Goal: Information Seeking & Learning: Learn about a topic

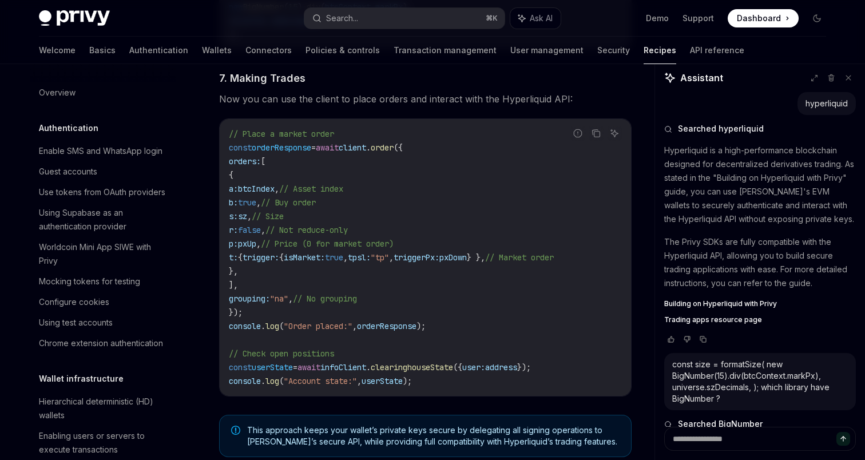
scroll to position [519, 0]
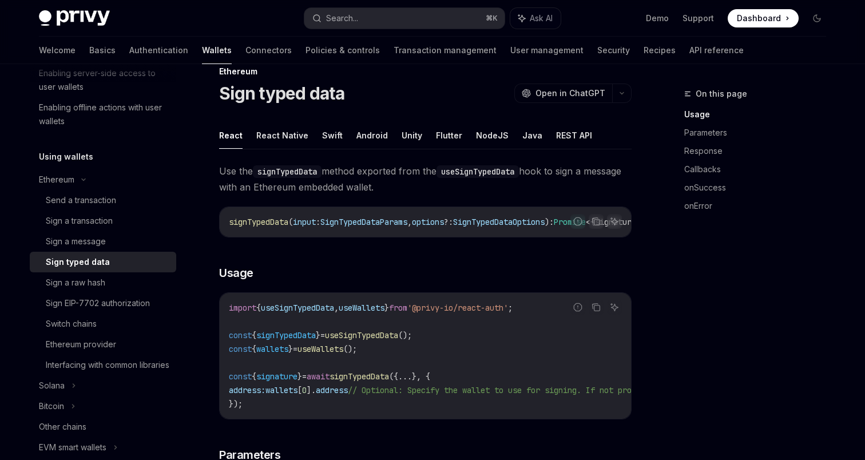
scroll to position [25, 0]
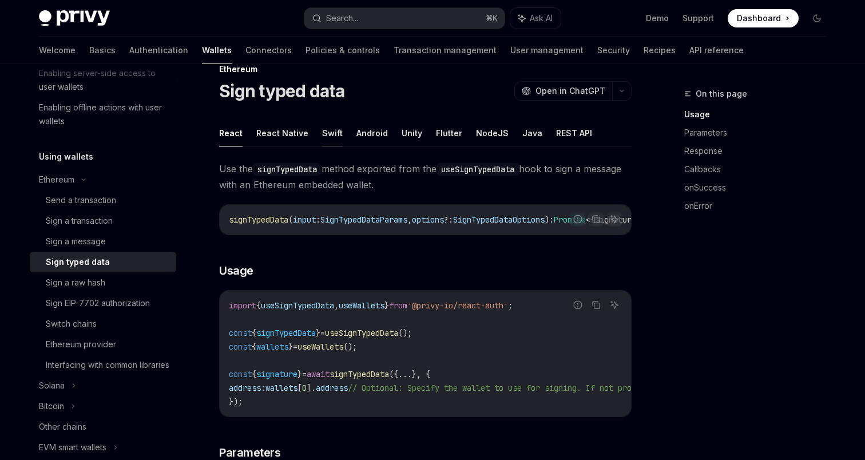
click at [330, 133] on button "Swift" at bounding box center [332, 133] width 21 height 27
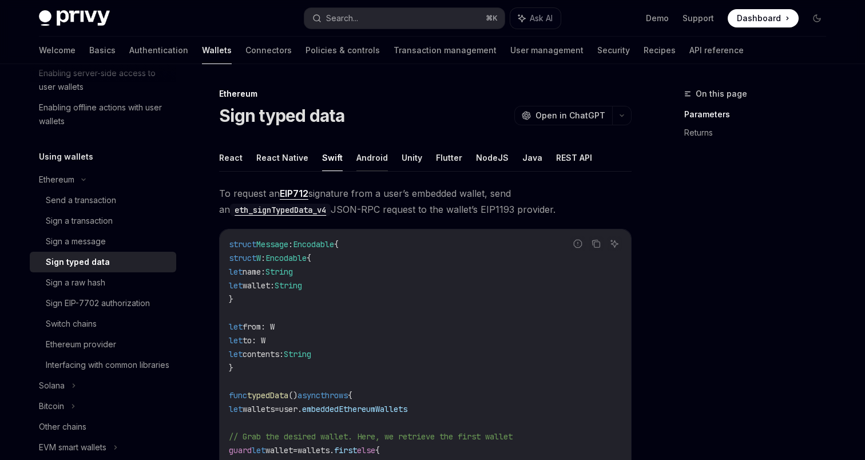
click at [362, 160] on button "Android" at bounding box center [371, 157] width 31 height 27
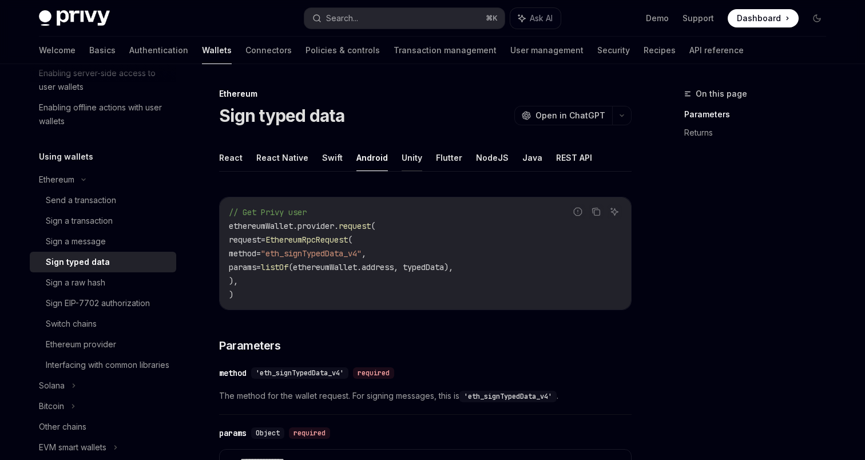
click at [408, 161] on button "Unity" at bounding box center [411, 157] width 21 height 27
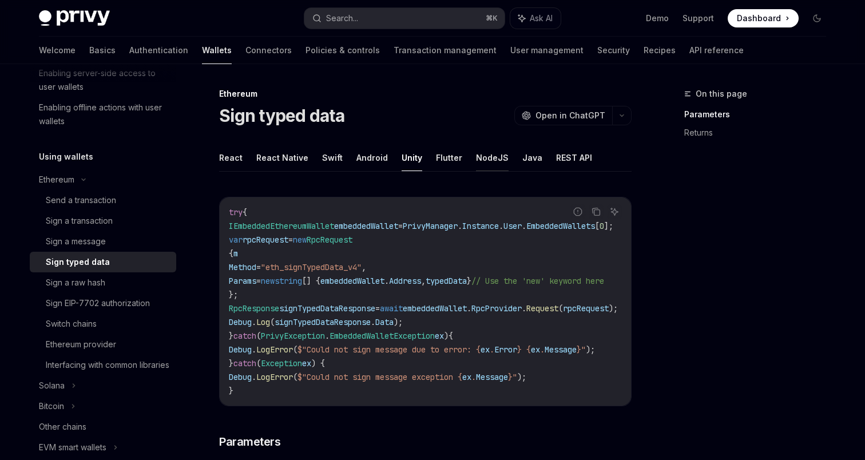
click at [490, 159] on button "NodeJS" at bounding box center [492, 157] width 33 height 27
type textarea "*"
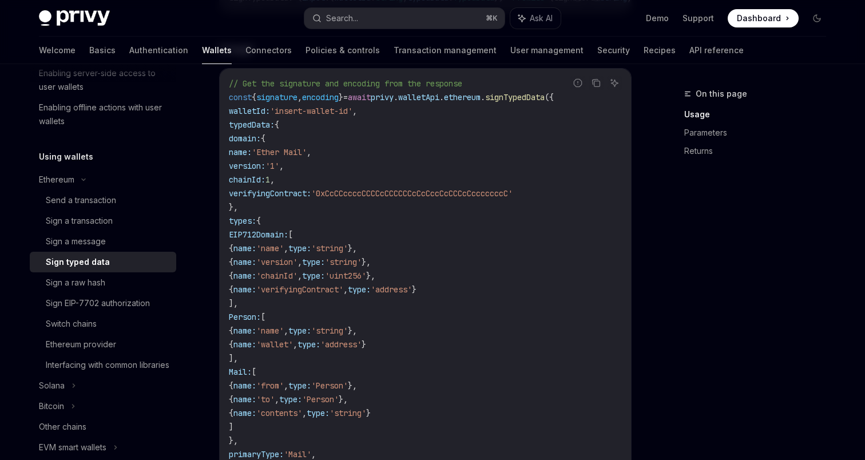
scroll to position [248, 0]
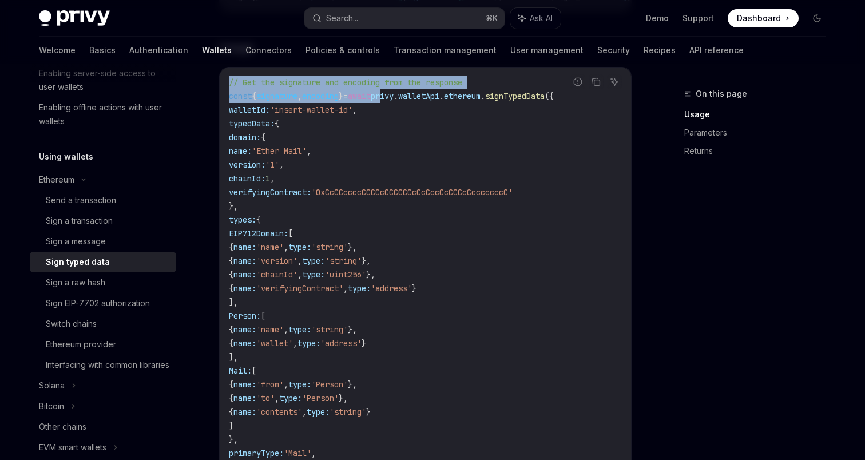
drag, startPoint x: 404, startPoint y: 102, endPoint x: 579, endPoint y: 100, distance: 174.4
click at [579, 100] on div "Report incorrect code Copy Ask AI // Get the signature and encoding from the re…" at bounding box center [425, 357] width 412 height 580
click at [579, 100] on div "Report incorrect code" at bounding box center [578, 99] width 81 height 11
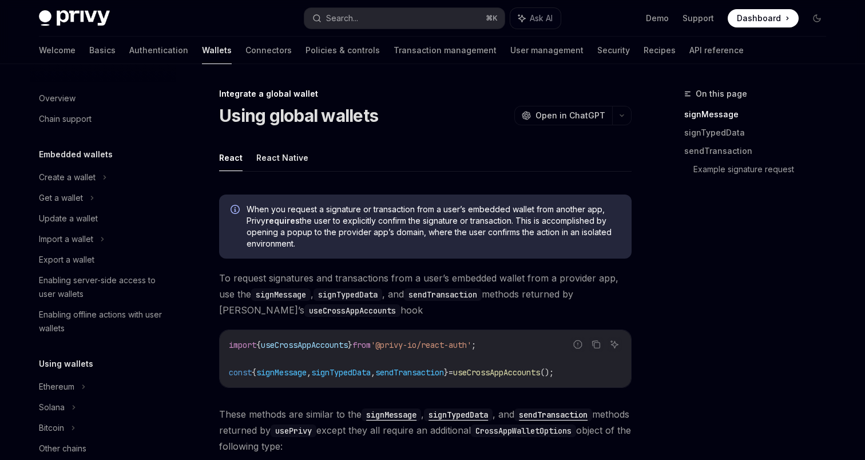
scroll to position [667, 0]
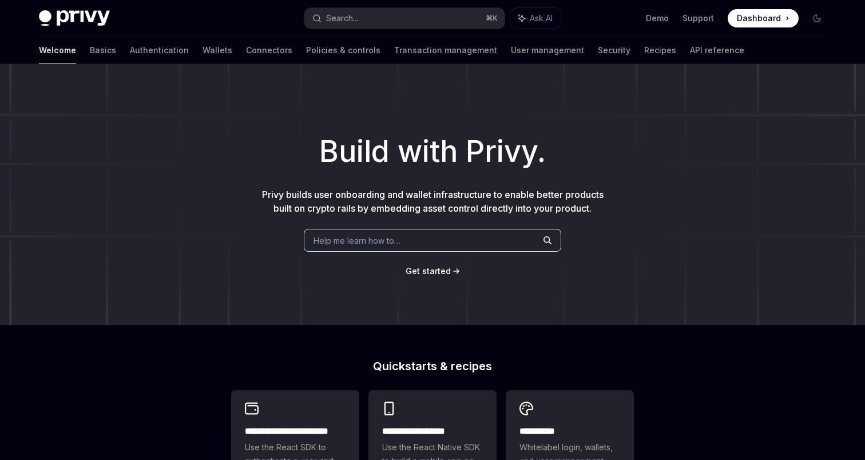
click at [401, 246] on div "Help me learn how to…" at bounding box center [432, 240] width 257 height 23
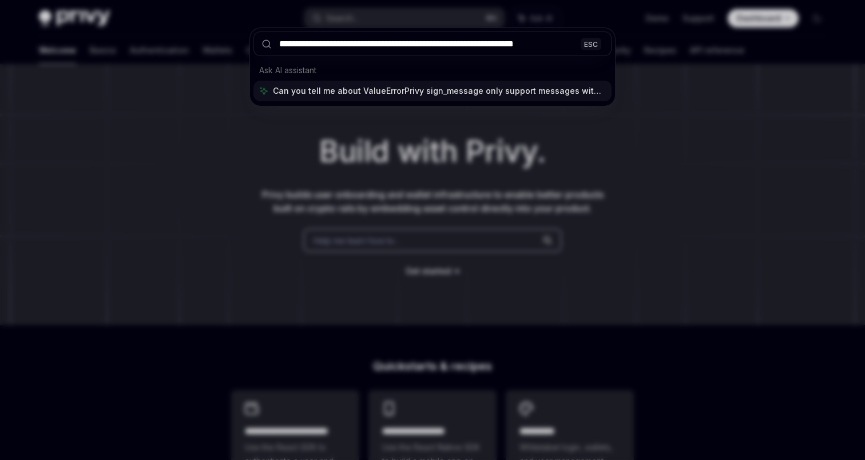
type input "**********"
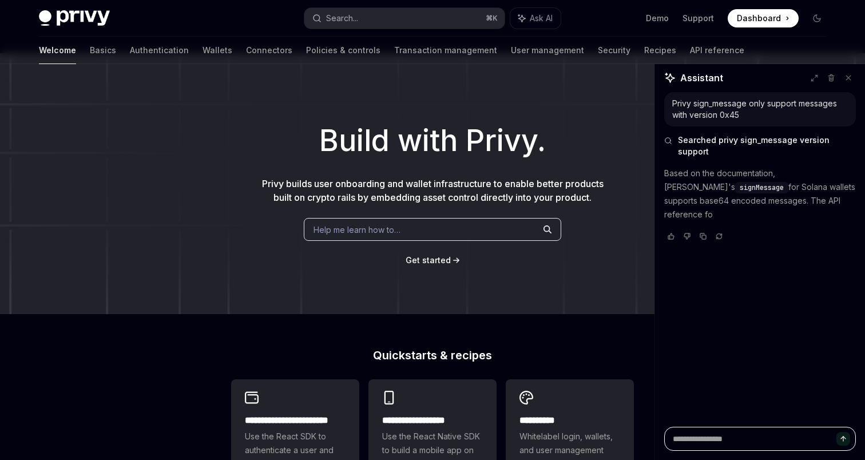
scroll to position [13, 0]
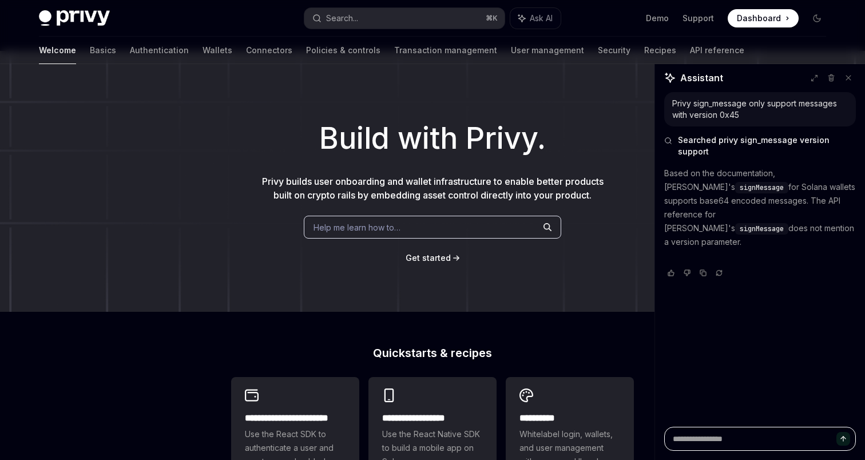
type textarea "*"
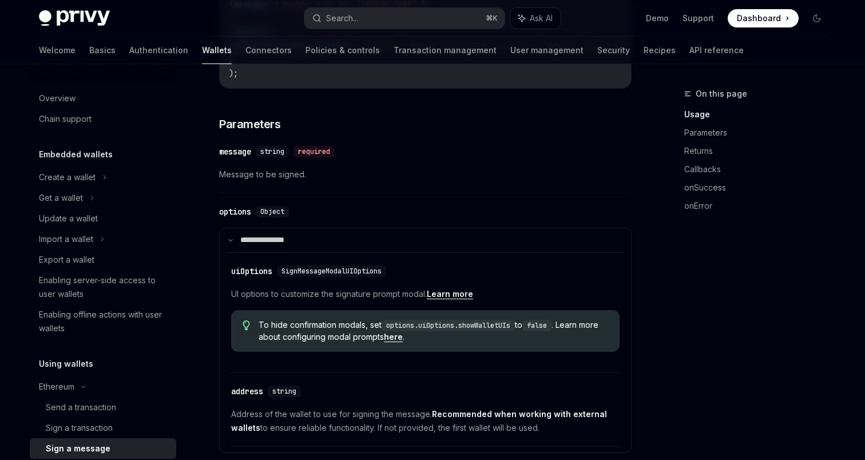
scroll to position [498, 0]
